Goal: Information Seeking & Learning: Learn about a topic

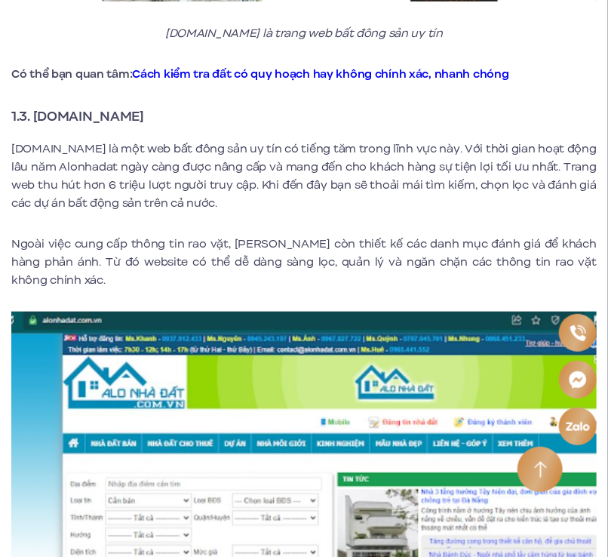
scroll to position [1742, 0]
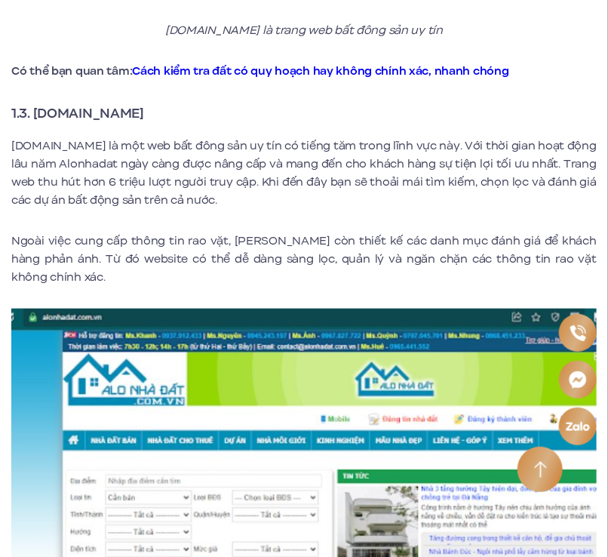
drag, startPoint x: 36, startPoint y: 78, endPoint x: 151, endPoint y: 83, distance: 114.8
click at [144, 103] on strong "1.3. Alonhadat.com.vn" at bounding box center [77, 113] width 133 height 20
copy strong "Alonhadat.com.vn"
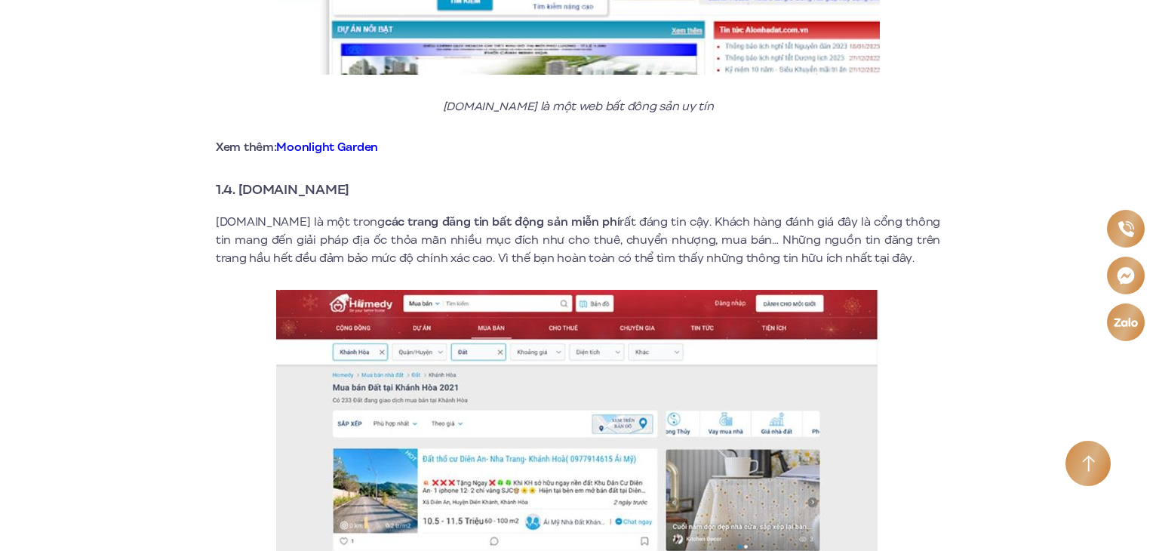
scroll to position [2266, 0]
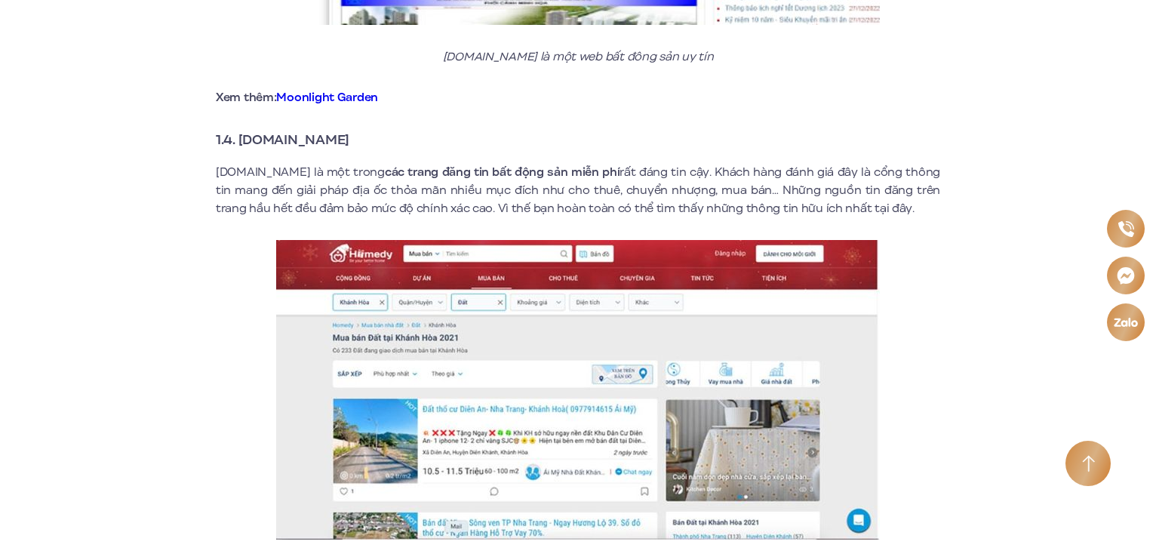
click at [290, 89] on link "Moonlight Garden" at bounding box center [327, 97] width 102 height 17
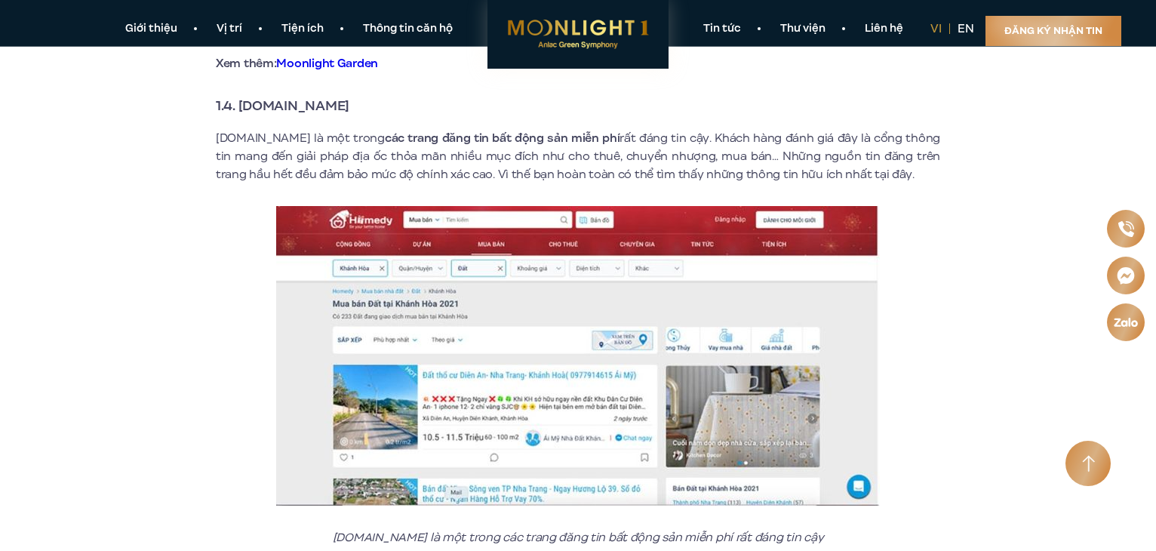
scroll to position [2300, 0]
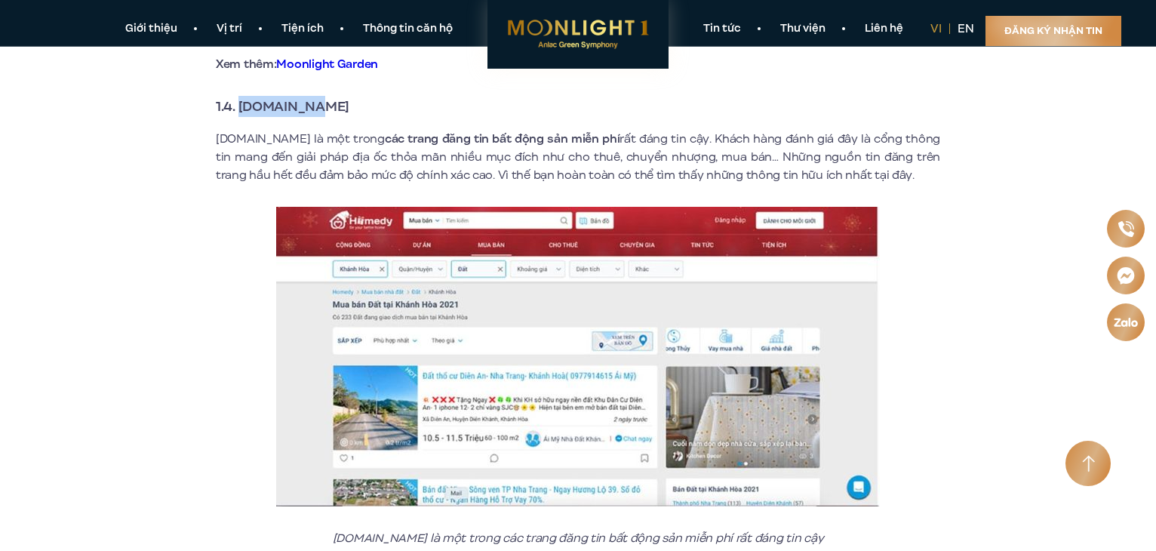
drag, startPoint x: 324, startPoint y: 87, endPoint x: 242, endPoint y: 91, distance: 82.4
click at [242, 97] on strong "1.4. Homedy.com" at bounding box center [283, 107] width 134 height 20
copy strong "Homedy.com"
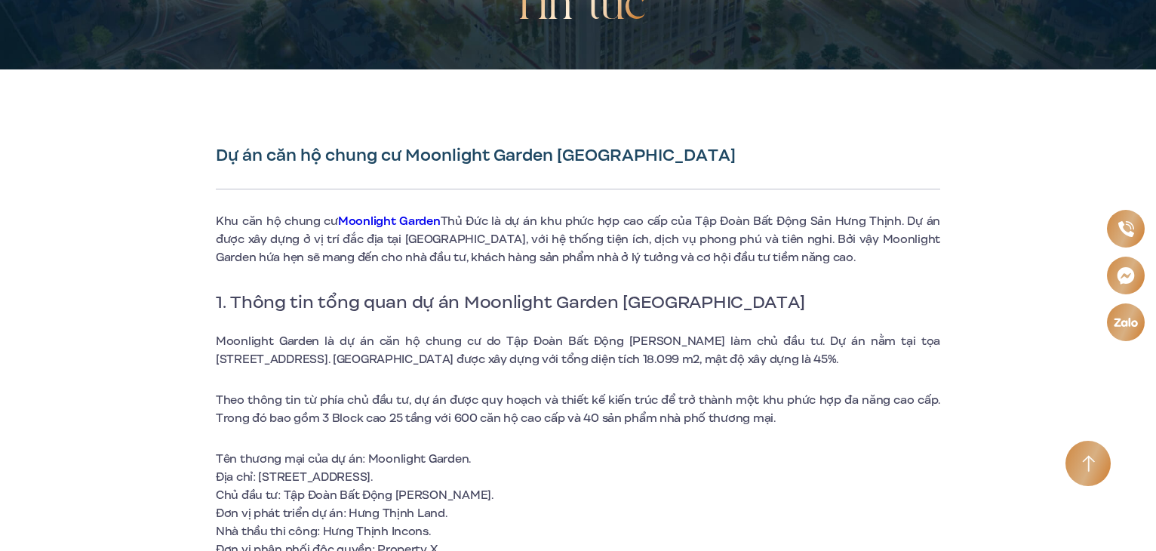
scroll to position [305, 0]
